Goal: Use online tool/utility: Utilize a website feature to perform a specific function

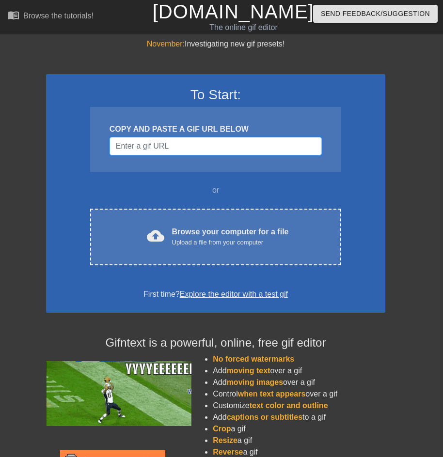
click at [188, 139] on input "Username" at bounding box center [215, 146] width 212 height 18
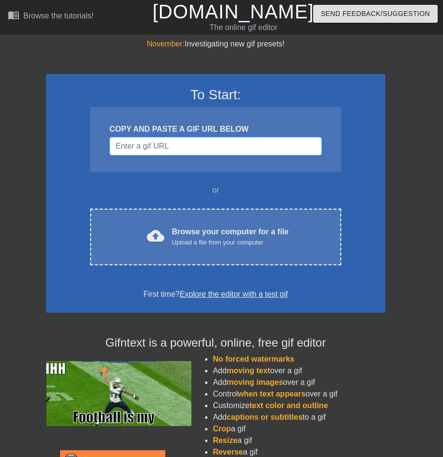
click at [188, 140] on input "Username" at bounding box center [215, 146] width 212 height 18
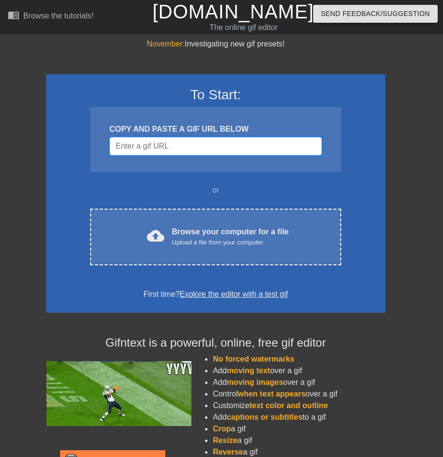
click at [188, 140] on input "Username" at bounding box center [215, 146] width 212 height 18
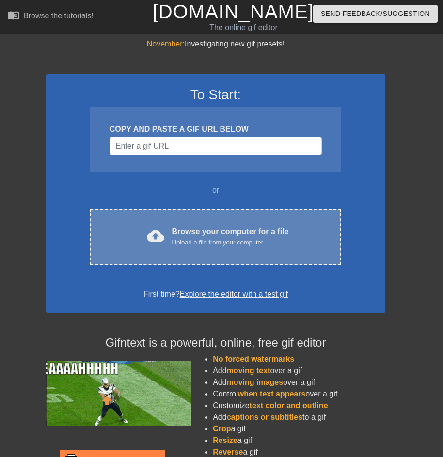
click at [207, 230] on div "Browse your computer for a file Upload a file from your computer" at bounding box center [230, 236] width 117 height 21
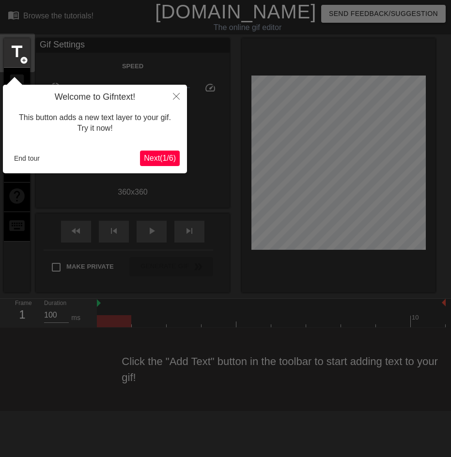
click at [168, 156] on span "Next ( 1 / 6 )" at bounding box center [160, 158] width 32 height 8
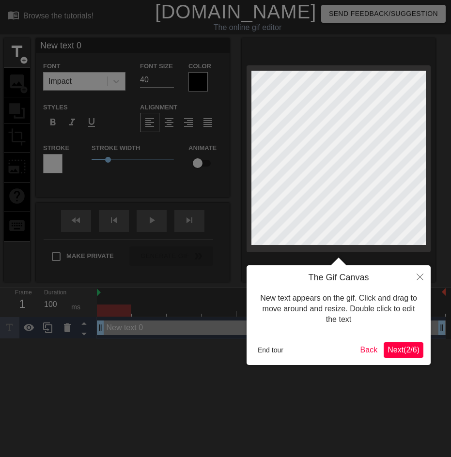
drag, startPoint x: 312, startPoint y: 277, endPoint x: 356, endPoint y: 305, distance: 52.3
drag, startPoint x: 356, startPoint y: 305, endPoint x: 407, endPoint y: 347, distance: 66.0
click at [407, 347] on span "Next ( 2 / 6 )" at bounding box center [403, 350] width 32 height 8
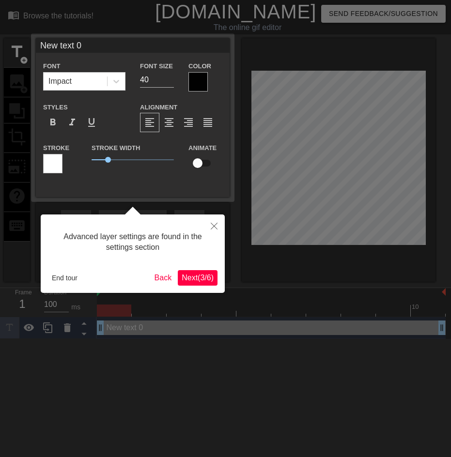
click at [196, 278] on span "Next ( 3 / 6 )" at bounding box center [198, 278] width 32 height 8
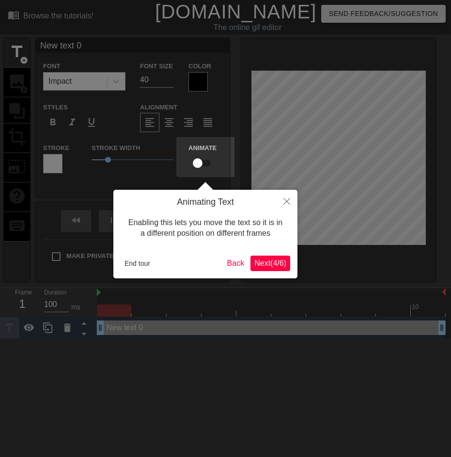
click at [258, 269] on button "Next ( 4 / 6 )" at bounding box center [270, 263] width 40 height 15
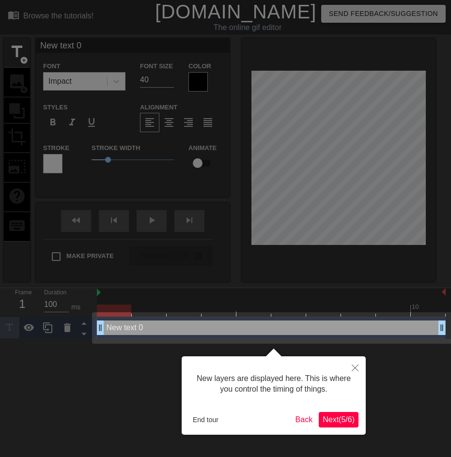
click at [349, 406] on div "New layers are displayed here. This is where you control the timing of things. …" at bounding box center [274, 395] width 184 height 78
click at [346, 412] on button "Next ( 5 / 6 )" at bounding box center [339, 419] width 40 height 15
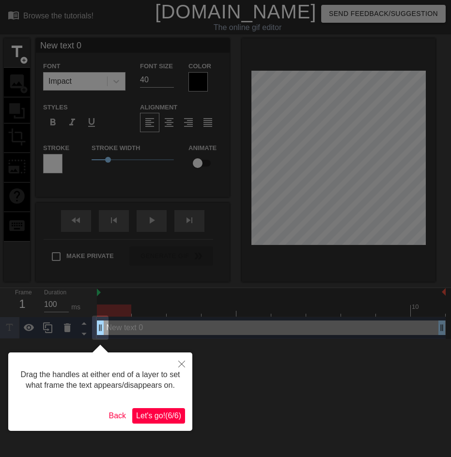
click at [165, 406] on div "Drag the handles at either end of a layer to set what frame the text appears/di…" at bounding box center [100, 392] width 184 height 78
click at [163, 412] on span "Let's go! ( 6 / 6 )" at bounding box center [158, 416] width 45 height 8
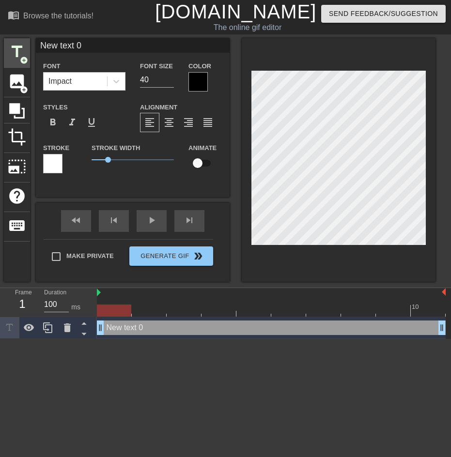
drag, startPoint x: 83, startPoint y: 46, endPoint x: 14, endPoint y: 44, distance: 68.8
click at [6, 45] on div "title add_circle image add_circle crop photo_size_select_large help keyboard Ne…" at bounding box center [219, 160] width 431 height 244
type input "Apple"
click at [200, 72] on div "Color" at bounding box center [205, 75] width 34 height 31
click at [200, 78] on div at bounding box center [197, 81] width 19 height 19
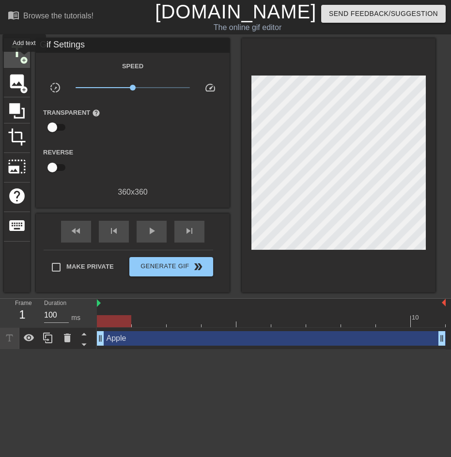
click at [25, 59] on span "add_circle" at bounding box center [24, 60] width 8 height 8
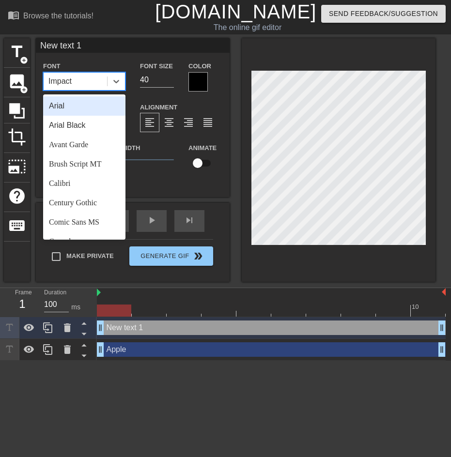
click at [90, 78] on div "Impact" at bounding box center [75, 81] width 63 height 17
click at [92, 47] on input "New text 1" at bounding box center [133, 45] width 194 height 15
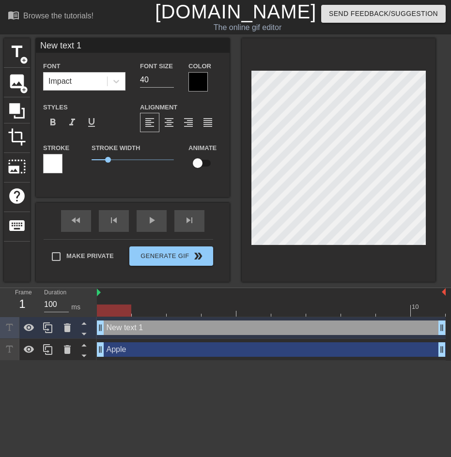
drag, startPoint x: 22, startPoint y: 46, endPoint x: 30, endPoint y: 48, distance: 8.0
click at [14, 46] on div "title add_circle image add_circle crop photo_size_select_large help keyboard Ne…" at bounding box center [219, 160] width 431 height 244
type input "A"
type input "PaoCham"
click at [270, 252] on div at bounding box center [339, 160] width 194 height 244
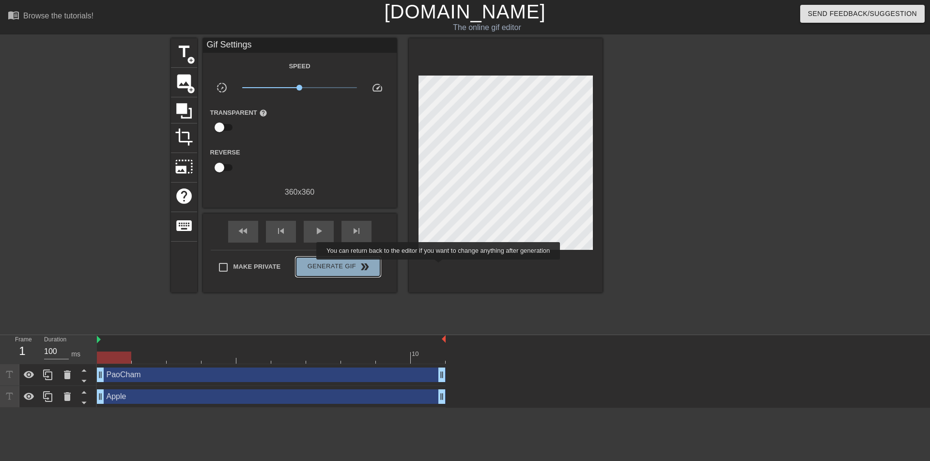
click at [370, 266] on span "double_arrow" at bounding box center [365, 267] width 12 height 12
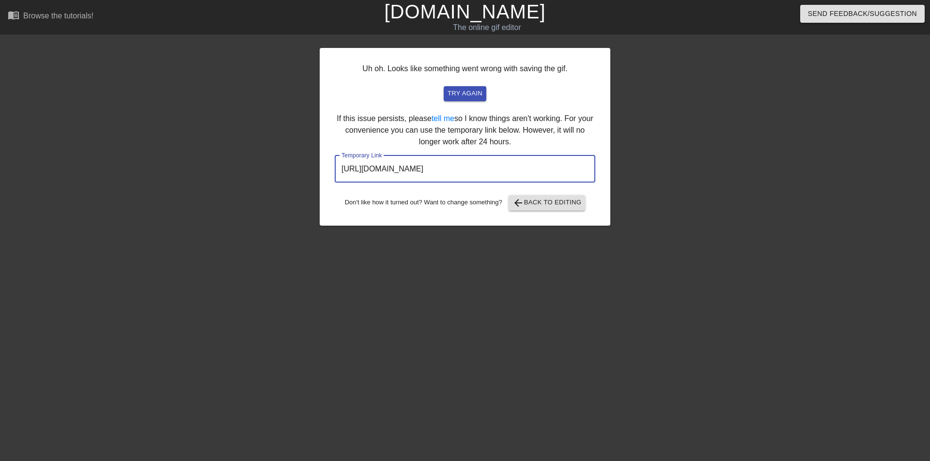
click at [442, 164] on input "https://www.gifntext.com/temp_generations/tMYIKB56.gif" at bounding box center [465, 168] width 261 height 27
click at [442, 89] on span "try again" at bounding box center [464, 93] width 35 height 11
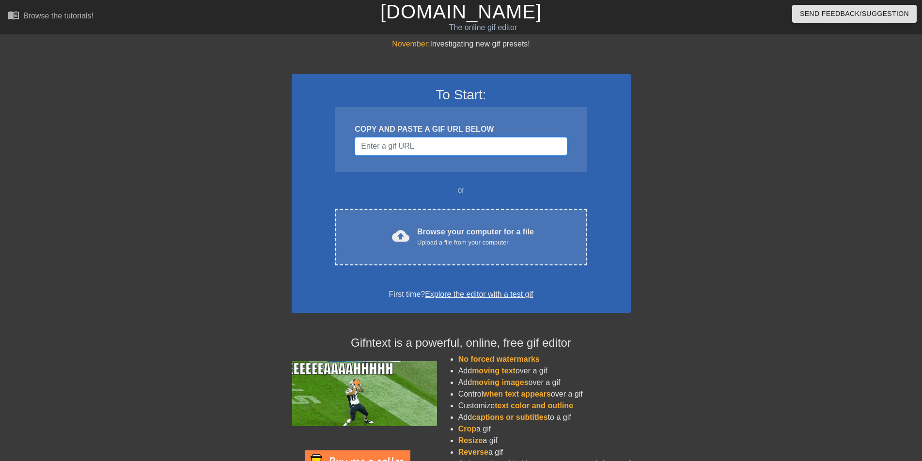
click at [420, 141] on input "Username" at bounding box center [460, 146] width 212 height 18
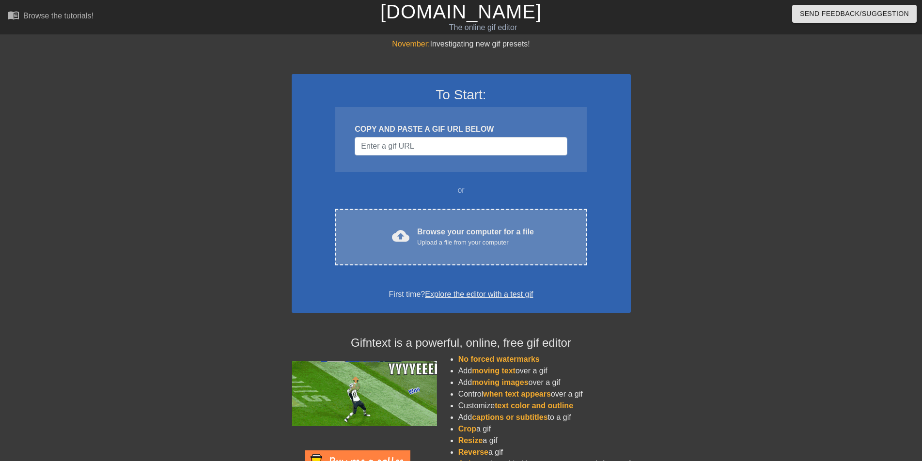
click at [445, 240] on div "Upload a file from your computer" at bounding box center [475, 243] width 117 height 10
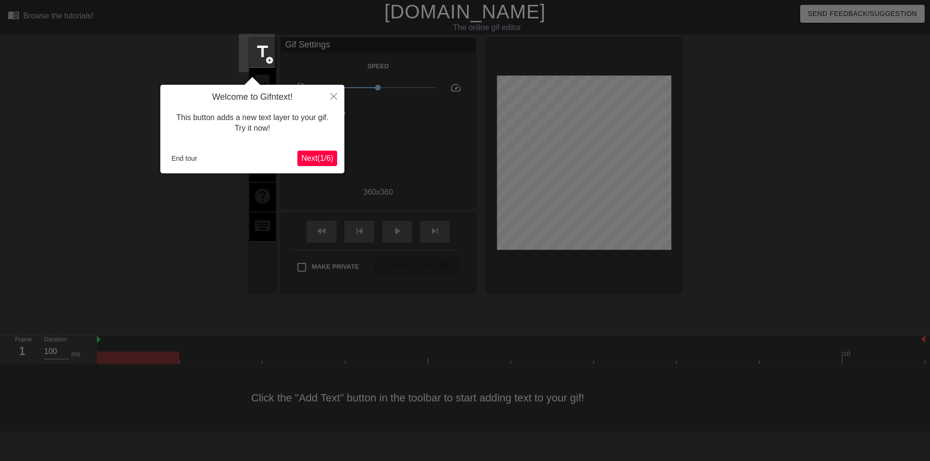
click at [323, 94] on h4 "Welcome to Gifntext!" at bounding box center [252, 97] width 169 height 11
click at [329, 98] on button "Close" at bounding box center [333, 96] width 21 height 22
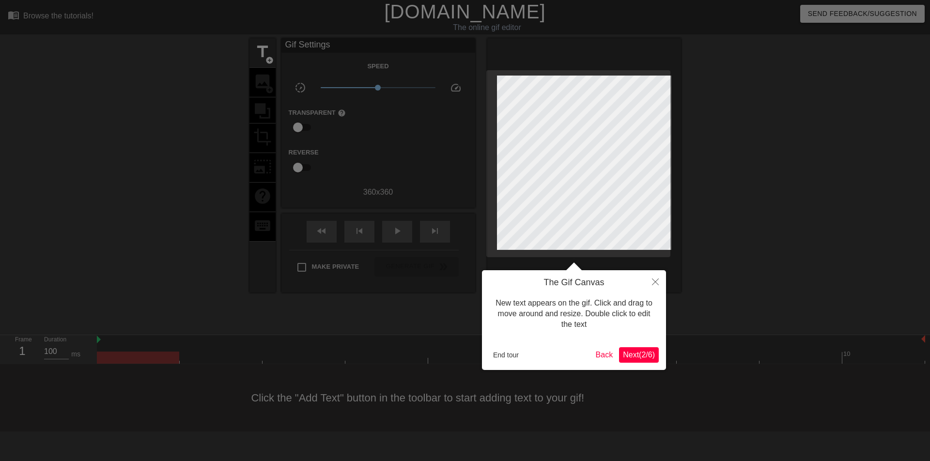
click at [407, 158] on div at bounding box center [465, 230] width 930 height 461
click at [493, 352] on button "End tour" at bounding box center [505, 355] width 33 height 15
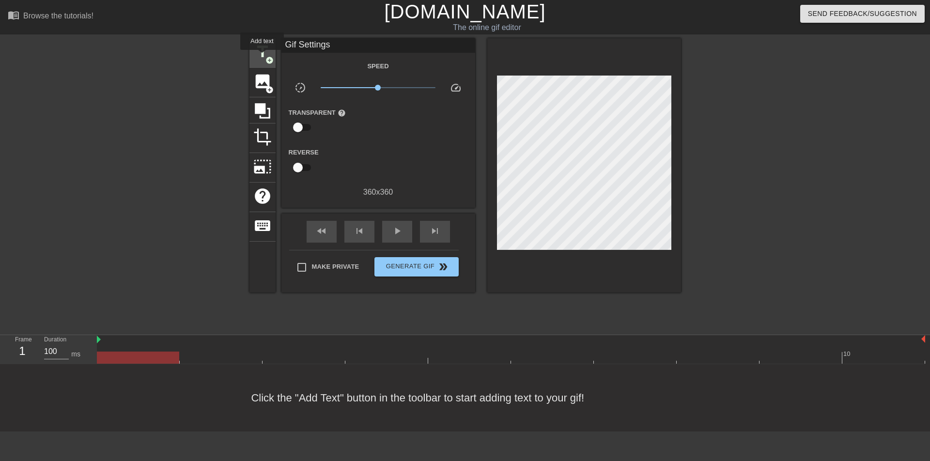
click at [265, 60] on span "add_circle" at bounding box center [269, 60] width 8 height 8
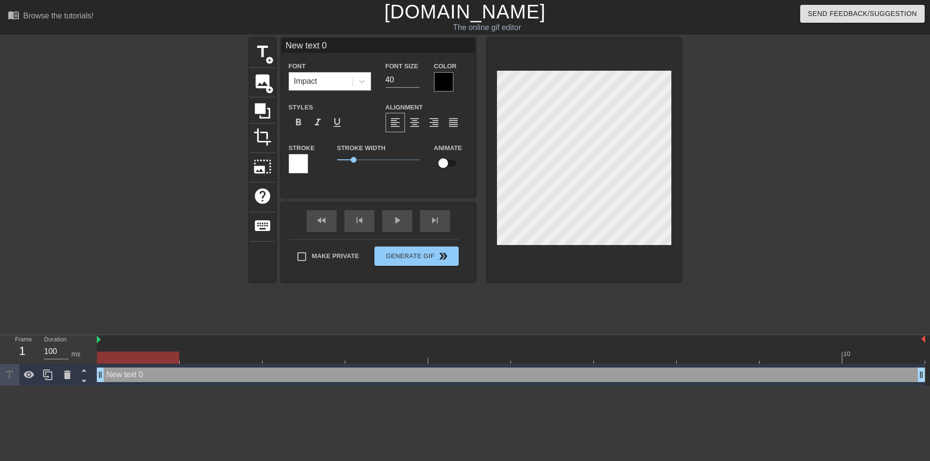
drag, startPoint x: 341, startPoint y: 46, endPoint x: 199, endPoint y: 44, distance: 142.9
click at [225, 44] on div "title add_circle image add_circle crop photo_size_select_large help keyboard Ne…" at bounding box center [465, 183] width 930 height 291
type input "Apple"
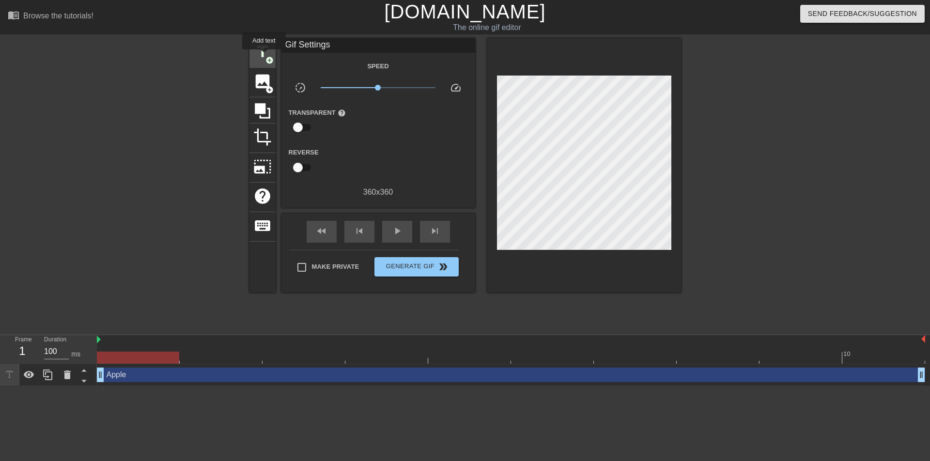
click at [259, 51] on span "title" at bounding box center [262, 52] width 18 height 18
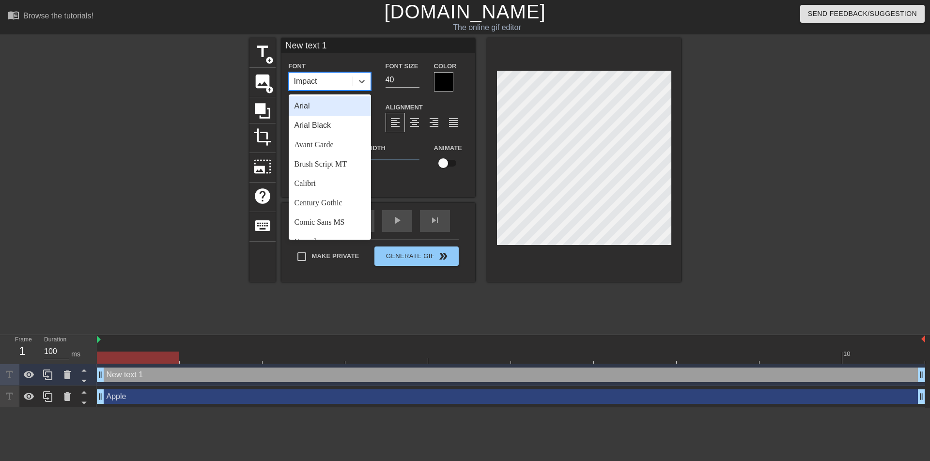
drag, startPoint x: 333, startPoint y: 79, endPoint x: 241, endPoint y: 77, distance: 91.5
click at [240, 78] on div "title add_circle image add_circle crop photo_size_select_large help keyboard Ne…" at bounding box center [465, 183] width 930 height 291
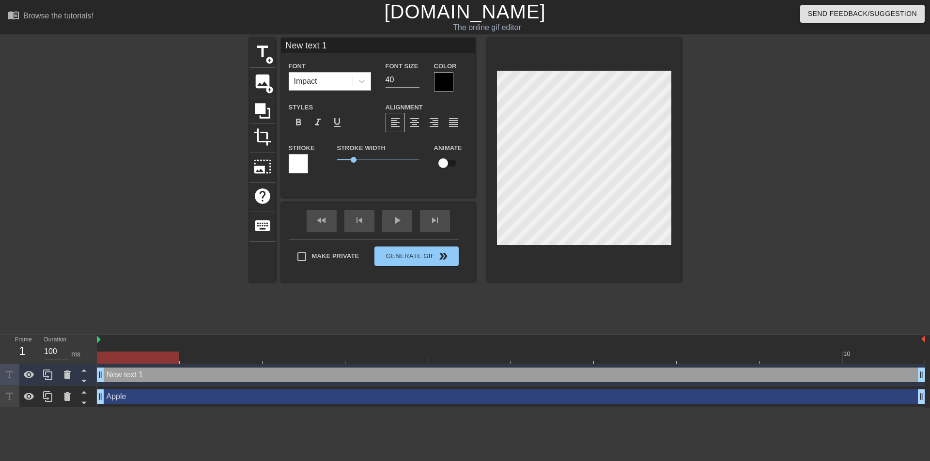
drag, startPoint x: 335, startPoint y: 46, endPoint x: 167, endPoint y: 41, distance: 168.6
click at [190, 41] on div "title add_circle image add_circle crop photo_size_select_large help keyboard Ne…" at bounding box center [465, 183] width 930 height 291
type input "PaoCham"
click at [389, 219] on div "fast_rewind skip_previous play_arrow skip_next" at bounding box center [378, 221] width 158 height 36
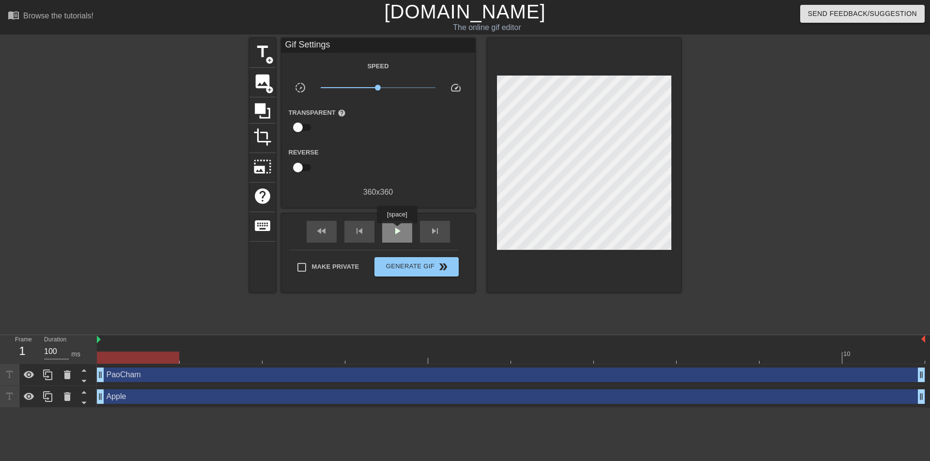
click at [397, 230] on span "play_arrow" at bounding box center [397, 231] width 12 height 12
click at [681, 143] on div "title add_circle image add_circle crop photo_size_select_large help keyboard Gi…" at bounding box center [465, 183] width 930 height 291
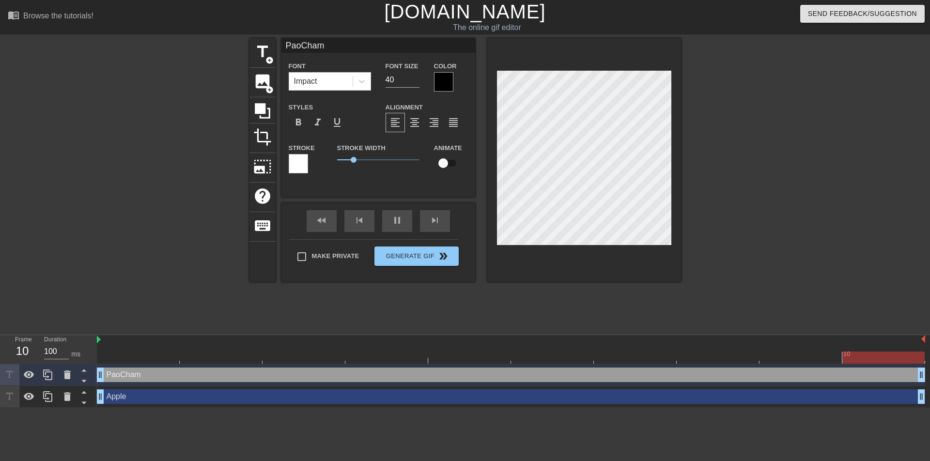
click at [757, 170] on div "title add_circle image add_circle crop photo_size_select_large help keyboard Pa…" at bounding box center [465, 183] width 930 height 291
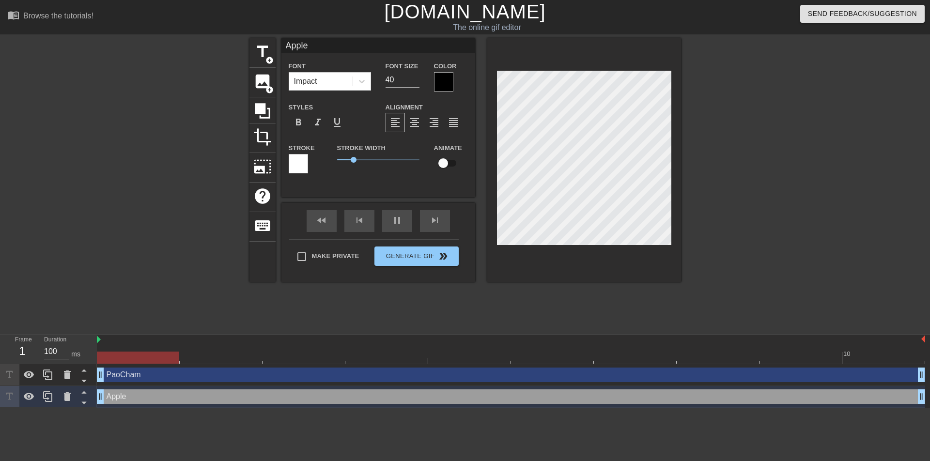
click at [763, 135] on div "title add_circle image add_circle crop photo_size_select_large help keyboard Ap…" at bounding box center [465, 183] width 930 height 291
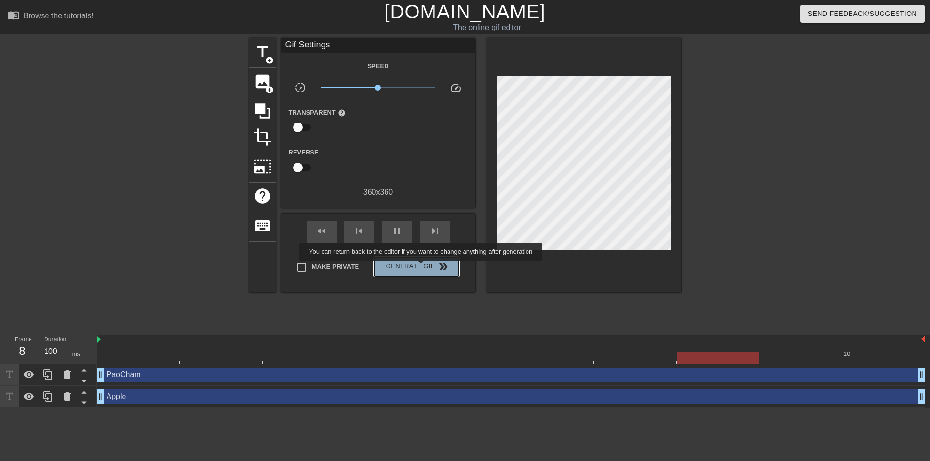
click at [422, 267] on span "Generate Gif double_arrow" at bounding box center [416, 267] width 76 height 12
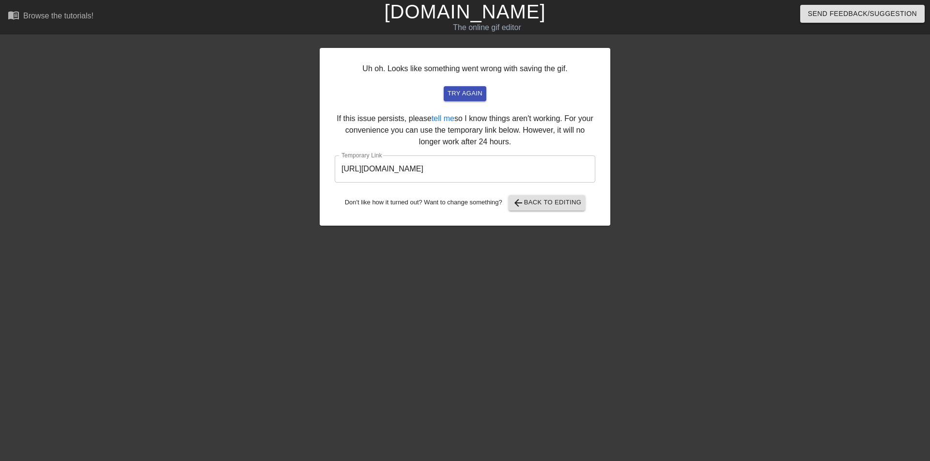
click at [500, 176] on input "[URL][DOMAIN_NAME]" at bounding box center [465, 168] width 261 height 27
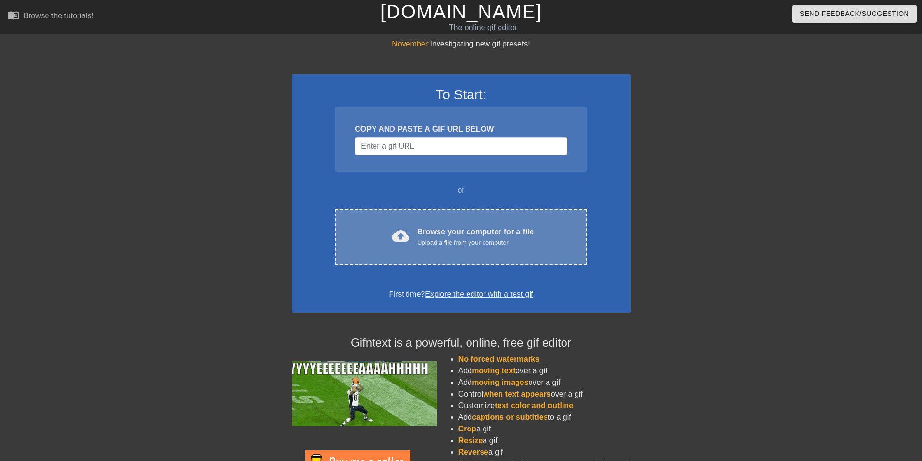
click at [439, 235] on div "Browse your computer for a file Upload a file from your computer" at bounding box center [475, 236] width 117 height 21
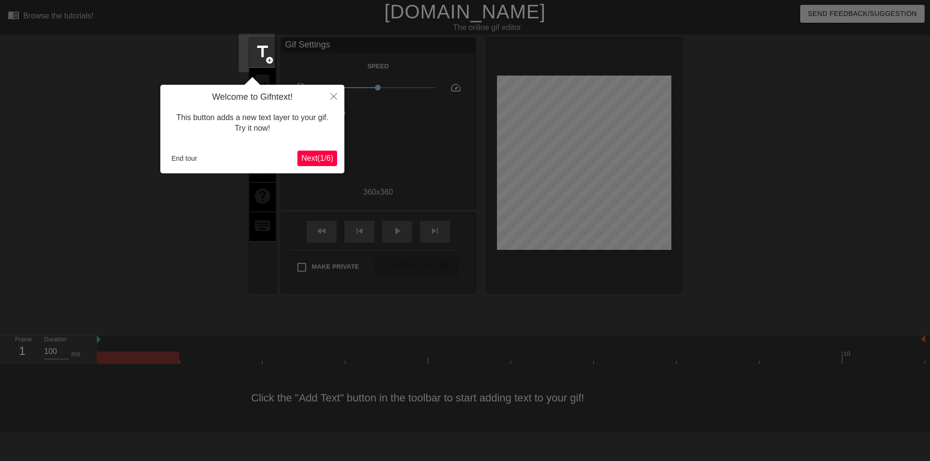
click at [319, 161] on span "Next ( 1 / 6 )" at bounding box center [317, 158] width 32 height 8
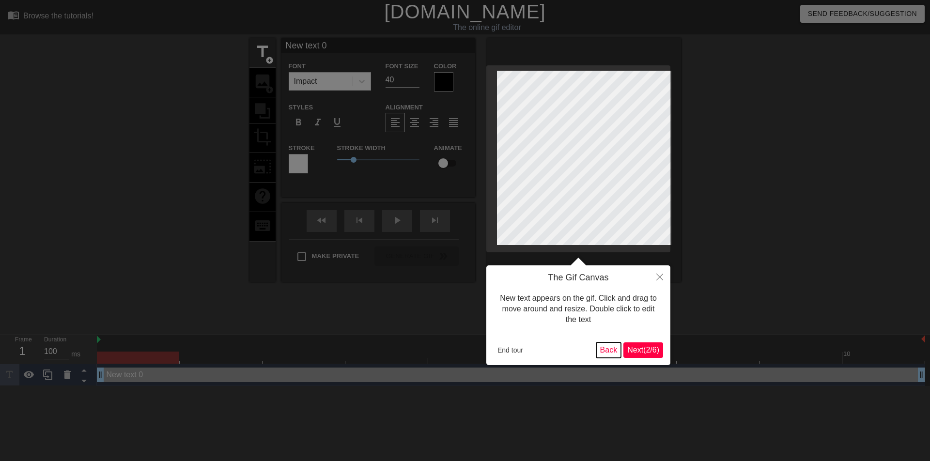
click at [610, 348] on button "Back" at bounding box center [608, 349] width 25 height 15
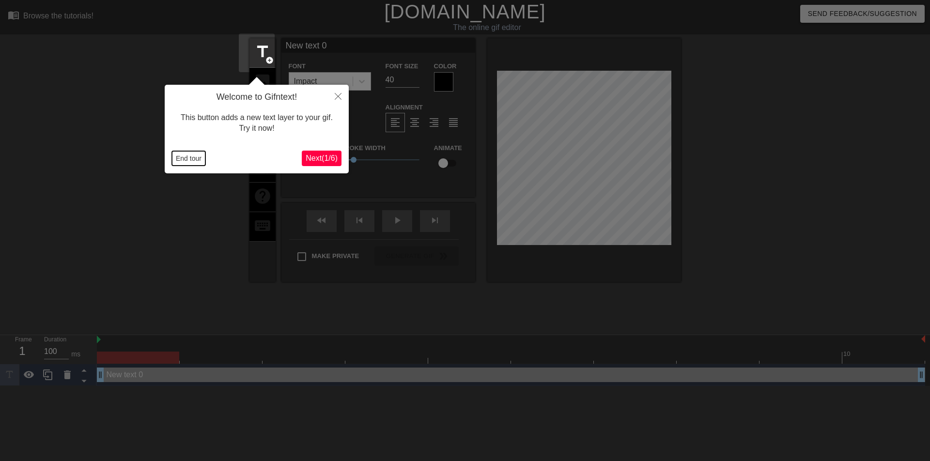
click at [186, 154] on button "End tour" at bounding box center [188, 158] width 33 height 15
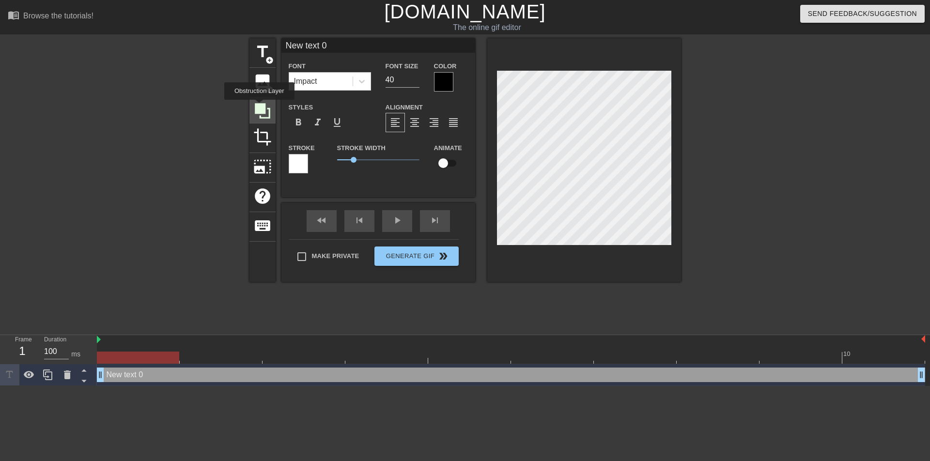
click at [259, 107] on icon at bounding box center [262, 110] width 15 height 15
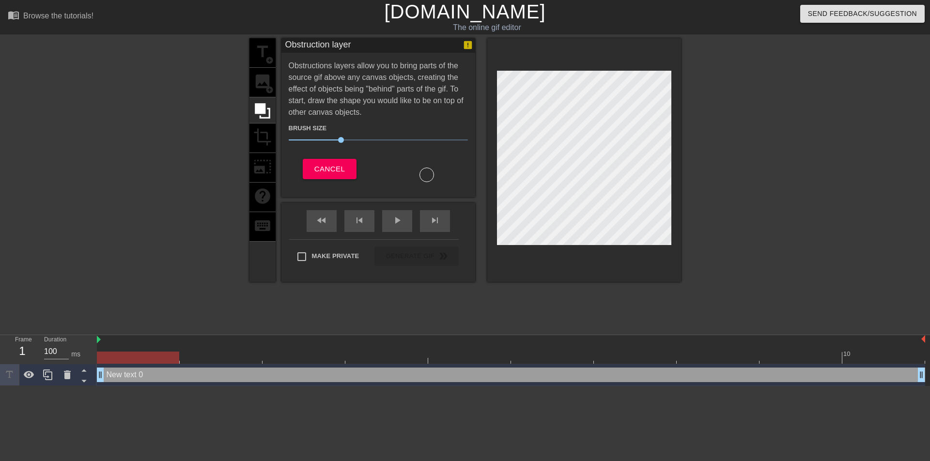
click at [255, 58] on div "title add_circle image add_circle crop photo_size_select_large help keyboard" at bounding box center [262, 160] width 26 height 244
click at [327, 169] on span "Cancel" at bounding box center [329, 169] width 31 height 13
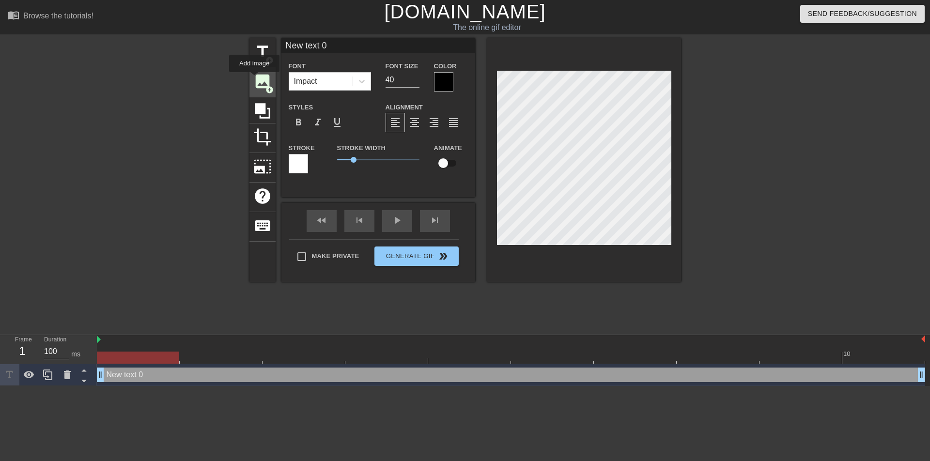
click at [254, 79] on span "image" at bounding box center [262, 81] width 18 height 18
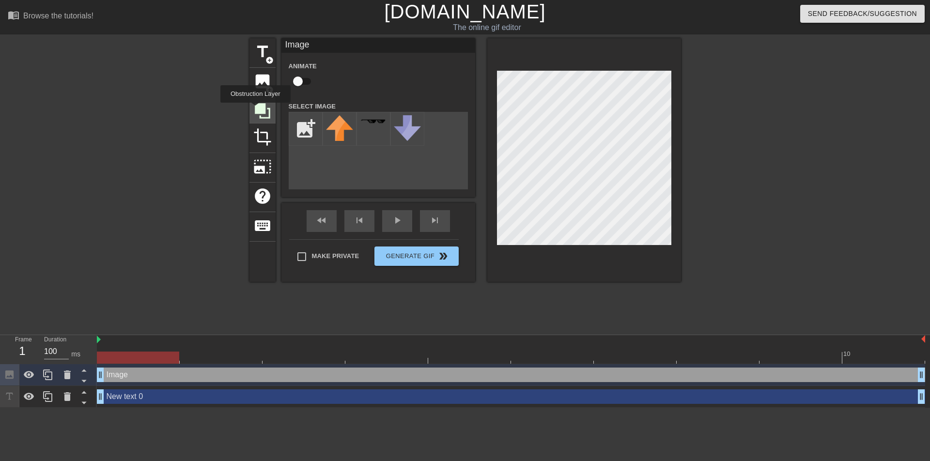
click at [257, 109] on icon at bounding box center [262, 110] width 15 height 15
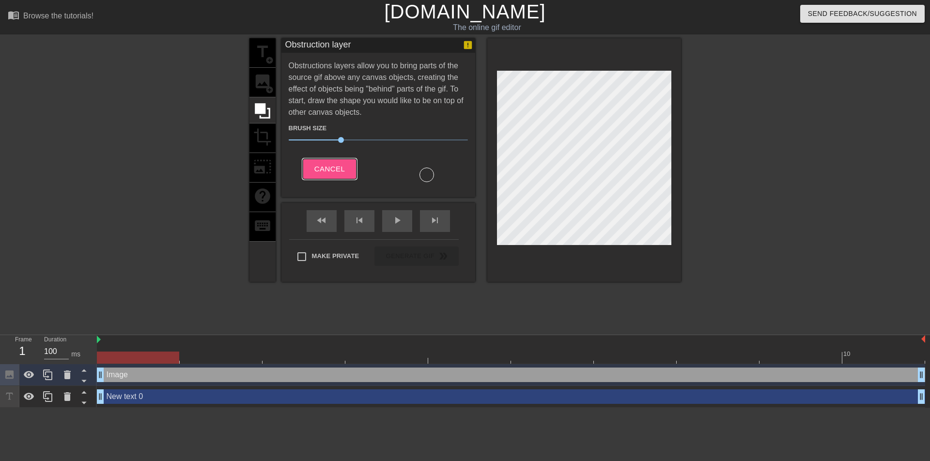
click at [326, 168] on span "Cancel" at bounding box center [329, 169] width 31 height 13
